Goal: Information Seeking & Learning: Learn about a topic

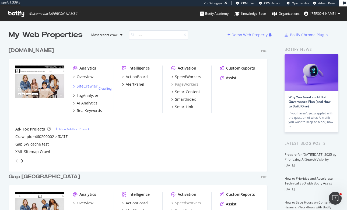
click at [82, 85] on div "SiteCrawler" at bounding box center [87, 86] width 21 height 5
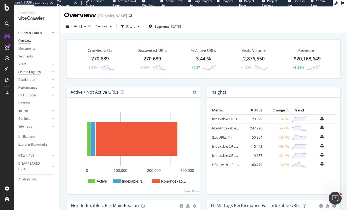
click at [33, 71] on div "Search Engines" at bounding box center [29, 72] width 22 height 6
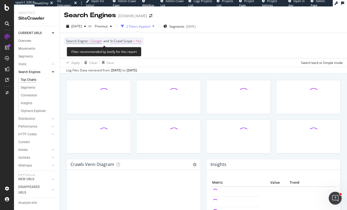
click at [132, 42] on span "In Crawl Scope" at bounding box center [121, 41] width 22 height 5
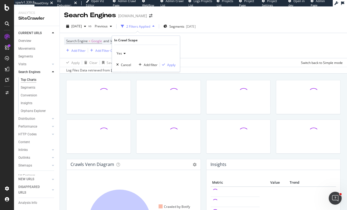
click at [122, 56] on div "Yes" at bounding box center [145, 53] width 59 height 9
click at [179, 47] on div "Yes Yes All Logs Cancel Add filter Apply" at bounding box center [146, 58] width 68 height 27
click at [192, 45] on div "Search Engine = Google and In Crawl Scope = Yes Add Filter Add Filter Group" at bounding box center [203, 45] width 279 height 25
click at [80, 45] on div "Search Engine = Google and In Crawl Scope = Yes Add Filter Add Filter Group" at bounding box center [103, 45] width 79 height 16
click at [90, 43] on span "Search Engine = Google and In Crawl Scope = Yes" at bounding box center [103, 41] width 75 height 8
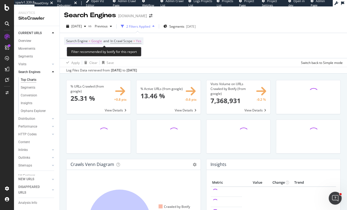
click at [93, 43] on span "Google" at bounding box center [96, 41] width 11 height 8
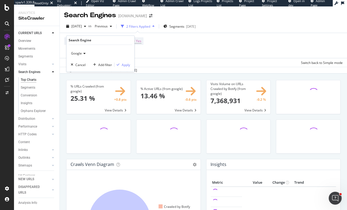
click at [89, 53] on div "Google" at bounding box center [100, 53] width 59 height 9
click at [78, 80] on span "OpenAI" at bounding box center [78, 78] width 11 height 5
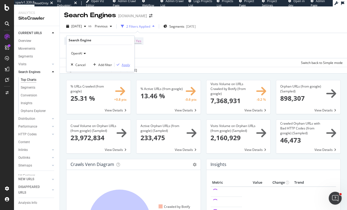
click at [122, 64] on div "Apply" at bounding box center [126, 65] width 8 height 5
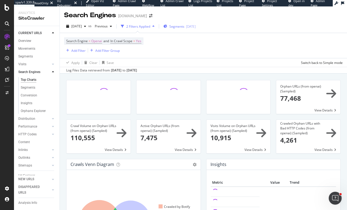
click at [178, 27] on span "Segments" at bounding box center [176, 26] width 15 height 5
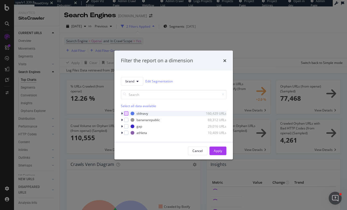
click at [126, 114] on div "modal" at bounding box center [126, 113] width 4 height 4
click at [220, 150] on div "Apply" at bounding box center [218, 151] width 8 height 5
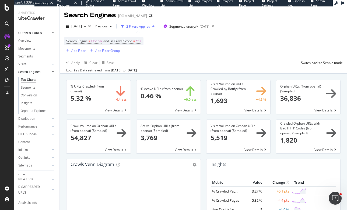
click at [117, 110] on span at bounding box center [98, 97] width 64 height 34
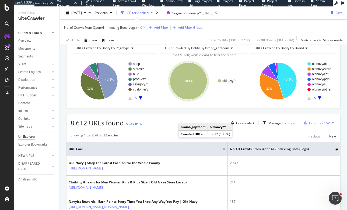
scroll to position [67, 0]
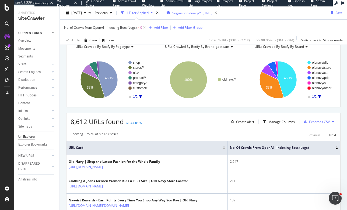
click at [186, 9] on div "Segment: oldnavy/* [DATE]" at bounding box center [189, 13] width 46 height 8
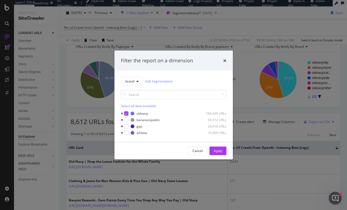
click at [162, 34] on div "Filter the report on a dimension brand Edit Segmentation Select all data availa…" at bounding box center [173, 105] width 347 height 210
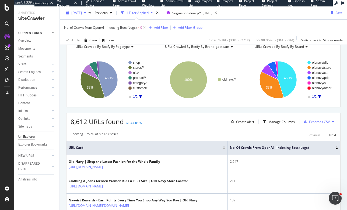
click at [75, 12] on span "[DATE]" at bounding box center [76, 12] width 10 height 5
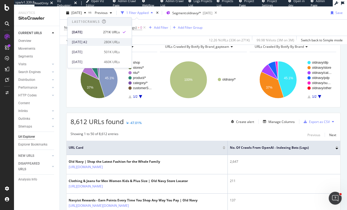
click at [77, 41] on div "[DATE] #2" at bounding box center [86, 42] width 29 height 5
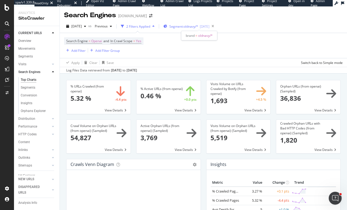
click at [179, 29] on span "Segment: oldnavy/*" at bounding box center [183, 26] width 29 height 5
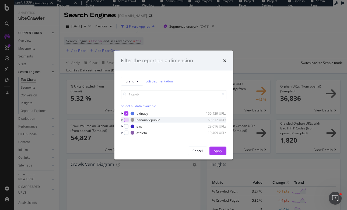
click at [126, 121] on div "modal" at bounding box center [126, 120] width 4 height 4
click at [126, 114] on icon "modal" at bounding box center [126, 113] width 2 height 3
click at [216, 151] on div "Apply" at bounding box center [218, 151] width 8 height 5
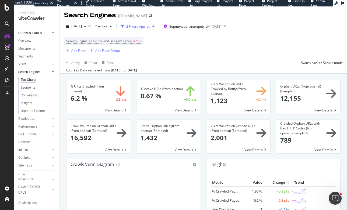
click at [106, 111] on span at bounding box center [98, 97] width 64 height 34
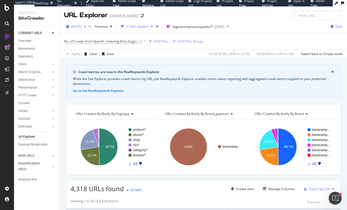
click at [82, 28] on span "[DATE]" at bounding box center [76, 26] width 10 height 5
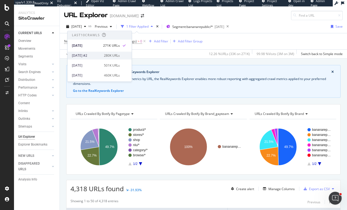
click at [86, 54] on div "[DATE] #2" at bounding box center [86, 55] width 29 height 5
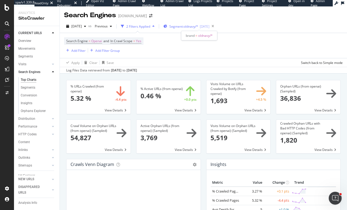
click at [188, 29] on div "Segment: oldnavy/* [DATE]" at bounding box center [186, 26] width 46 height 8
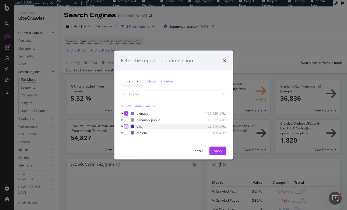
click at [128, 125] on div "modal" at bounding box center [126, 126] width 4 height 4
click at [127, 114] on div "modal" at bounding box center [126, 113] width 4 height 4
click at [213, 149] on button "Apply" at bounding box center [217, 151] width 17 height 9
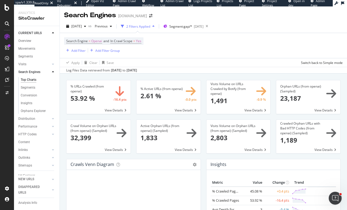
click at [107, 106] on span at bounding box center [98, 97] width 64 height 34
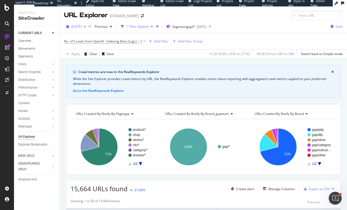
click at [86, 23] on div "[DATE]" at bounding box center [76, 27] width 24 height 8
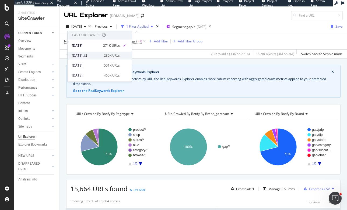
click at [84, 57] on div "[DATE] #2" at bounding box center [86, 55] width 29 height 5
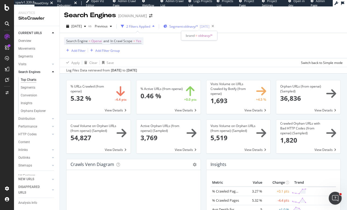
click at [188, 27] on span "Segment: oldnavy/*" at bounding box center [183, 26] width 29 height 5
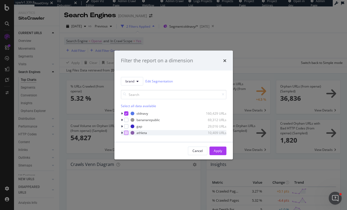
click at [128, 133] on div "modal" at bounding box center [126, 133] width 4 height 4
click at [127, 112] on icon "modal" at bounding box center [126, 113] width 2 height 3
click at [216, 148] on div "Apply" at bounding box center [218, 151] width 8 height 8
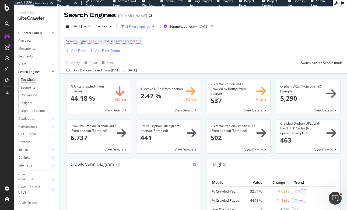
click at [104, 93] on span at bounding box center [98, 97] width 64 height 34
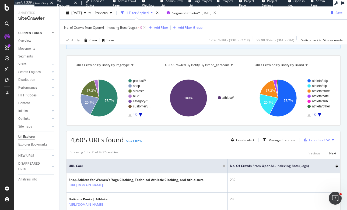
scroll to position [27, 0]
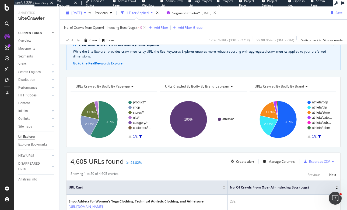
click at [80, 15] on span "[DATE]" at bounding box center [76, 12] width 10 height 5
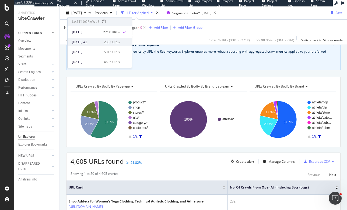
click at [91, 45] on div "[DATE] #2 280K URLs" at bounding box center [100, 42] width 64 height 8
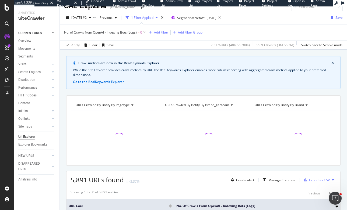
scroll to position [18, 0]
